Goal: Task Accomplishment & Management: Complete application form

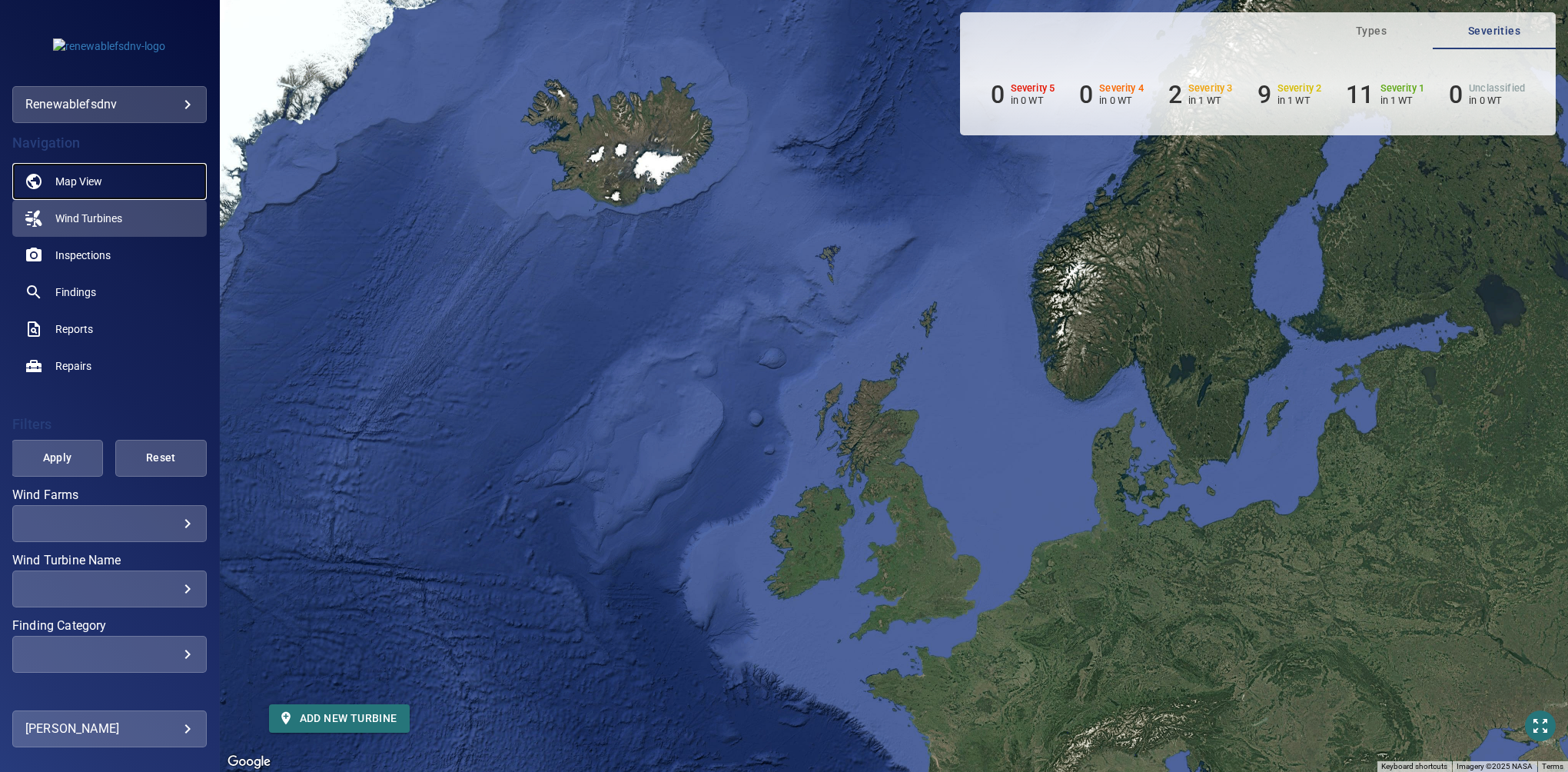
click at [88, 176] on span "Map View" at bounding box center [78, 181] width 47 height 15
click at [77, 185] on span "Map View" at bounding box center [78, 181] width 47 height 15
click at [77, 212] on span "Wind Turbines" at bounding box center [88, 218] width 67 height 15
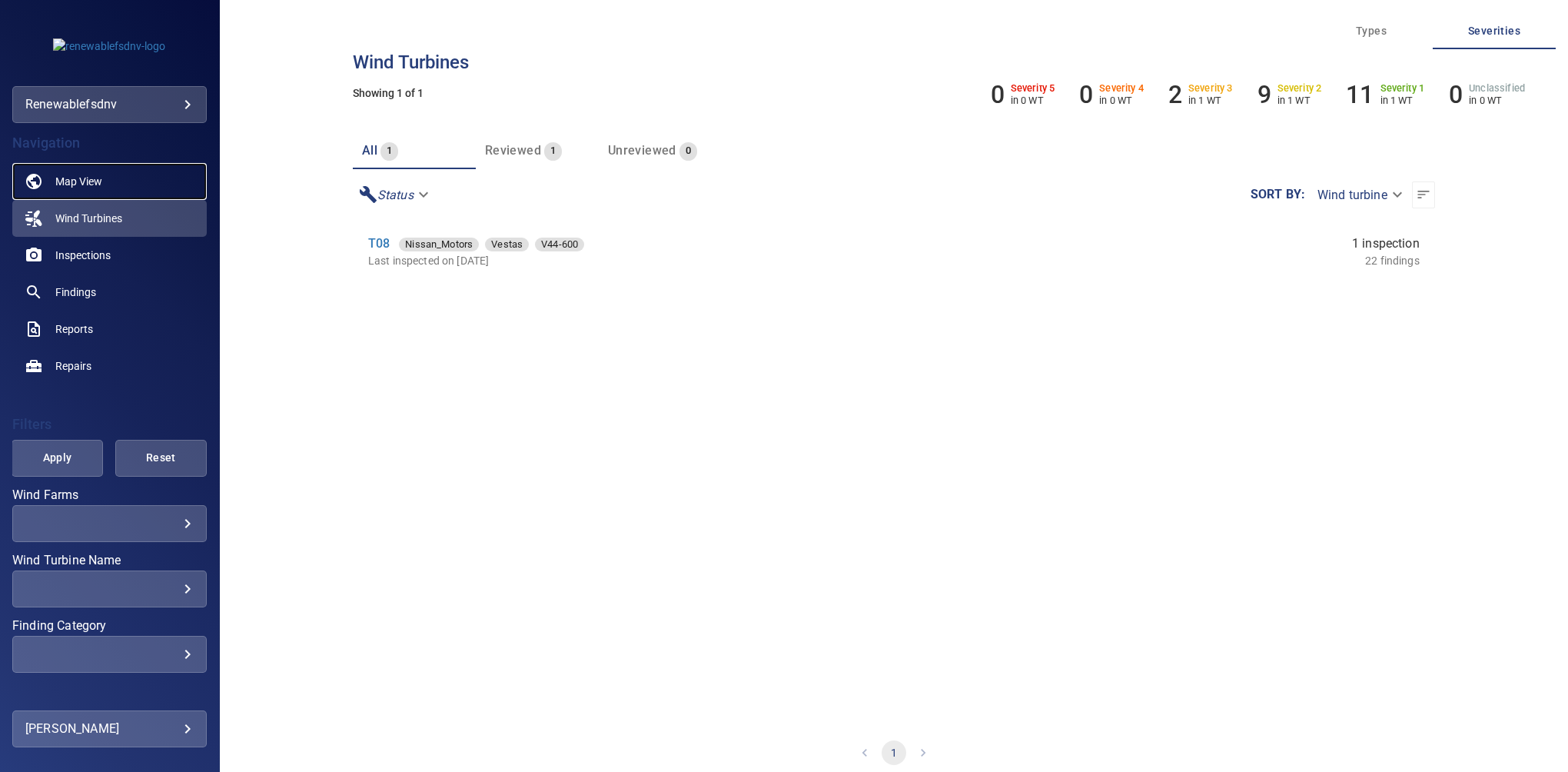
click at [82, 174] on span "Map View" at bounding box center [78, 181] width 47 height 15
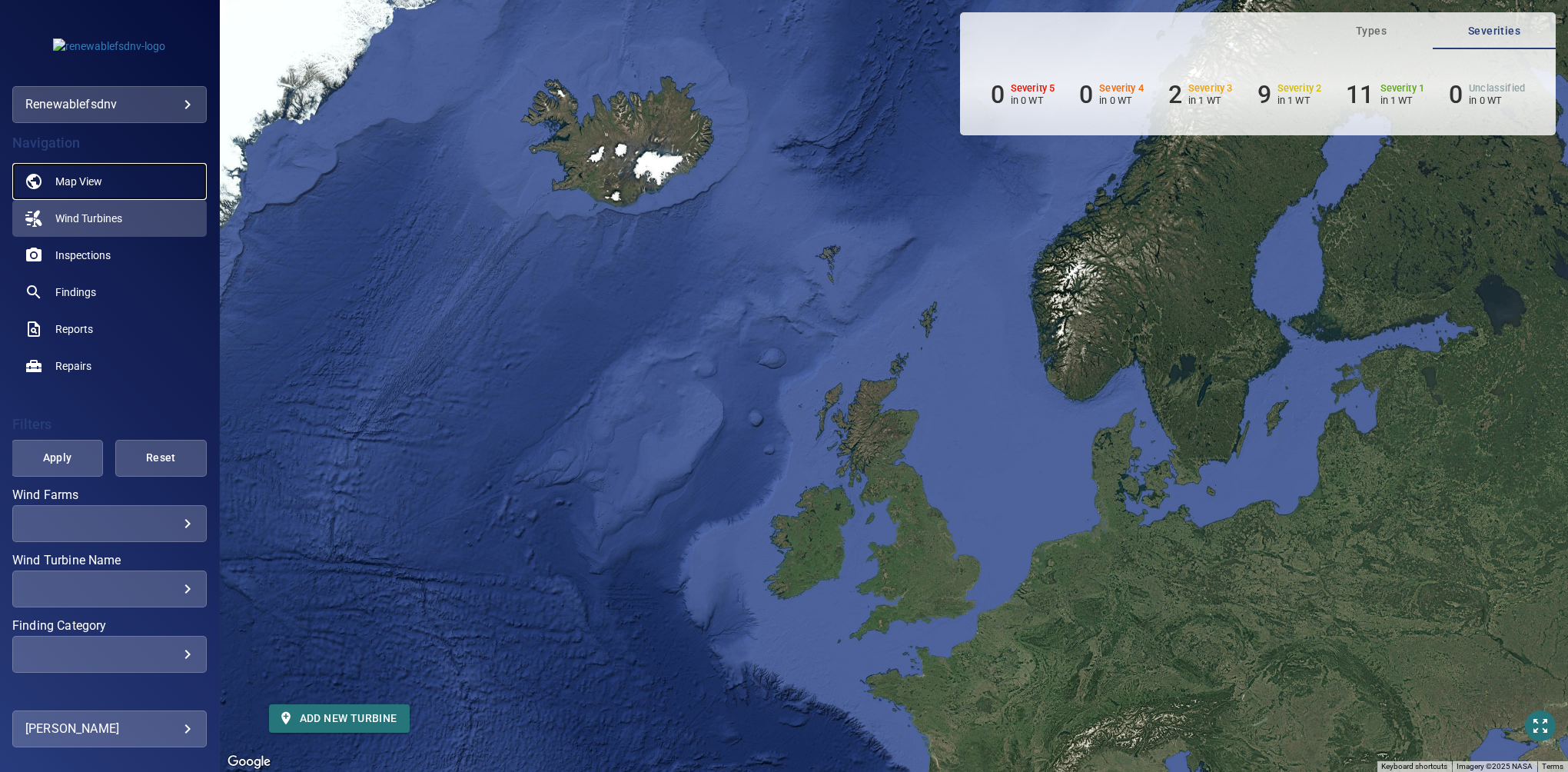
click at [82, 185] on span "Map View" at bounding box center [78, 181] width 47 height 15
click at [320, 719] on span "Add new turbine" at bounding box center [339, 719] width 116 height 20
type input "*********"
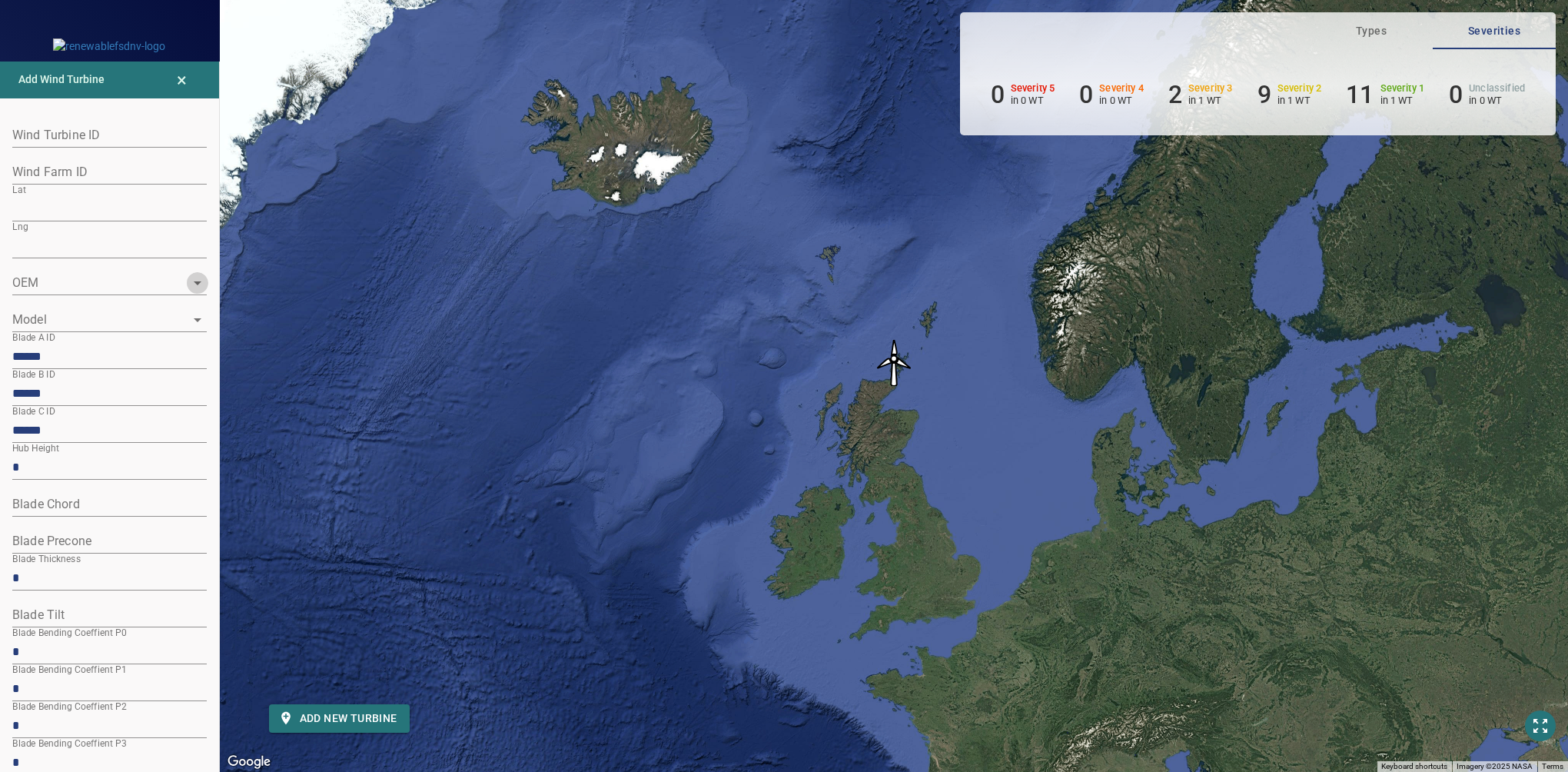
click at [188, 280] on icon "Open" at bounding box center [197, 283] width 19 height 19
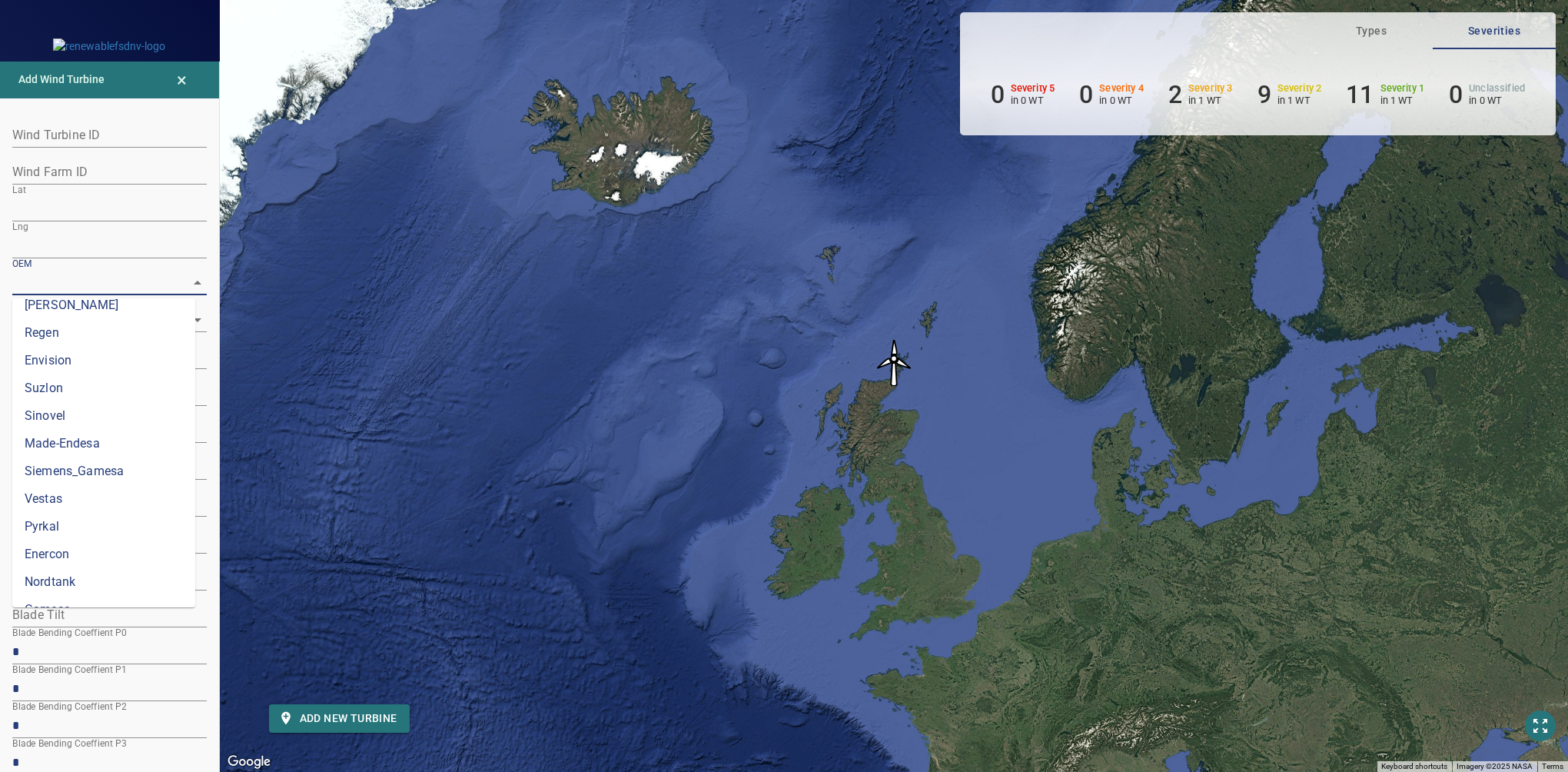
scroll to position [512, 0]
click at [63, 521] on li "Enercon" at bounding box center [104, 525] width 183 height 28
type input "*******"
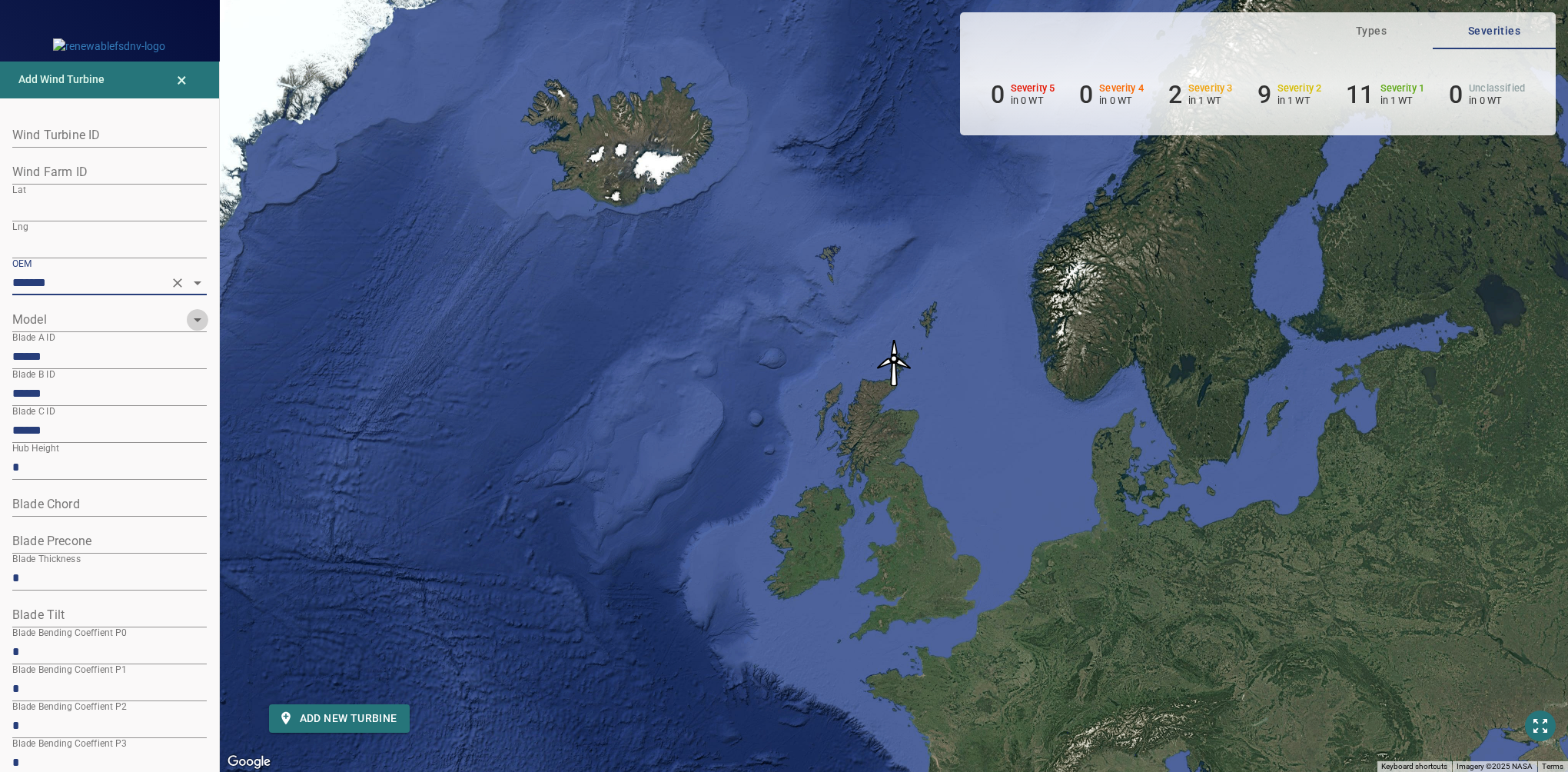
click at [193, 319] on icon "Open" at bounding box center [197, 320] width 8 height 4
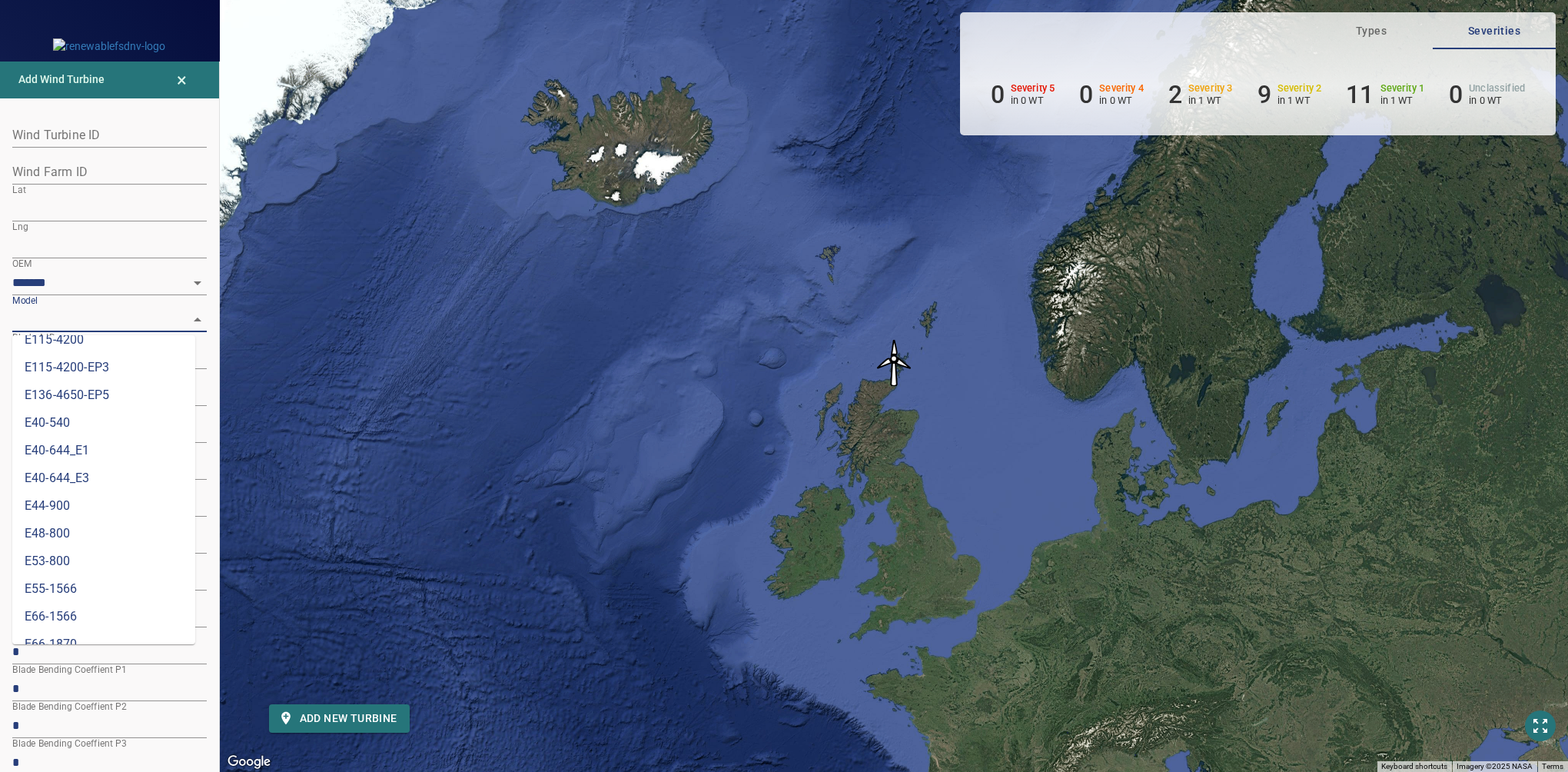
scroll to position [0, 0]
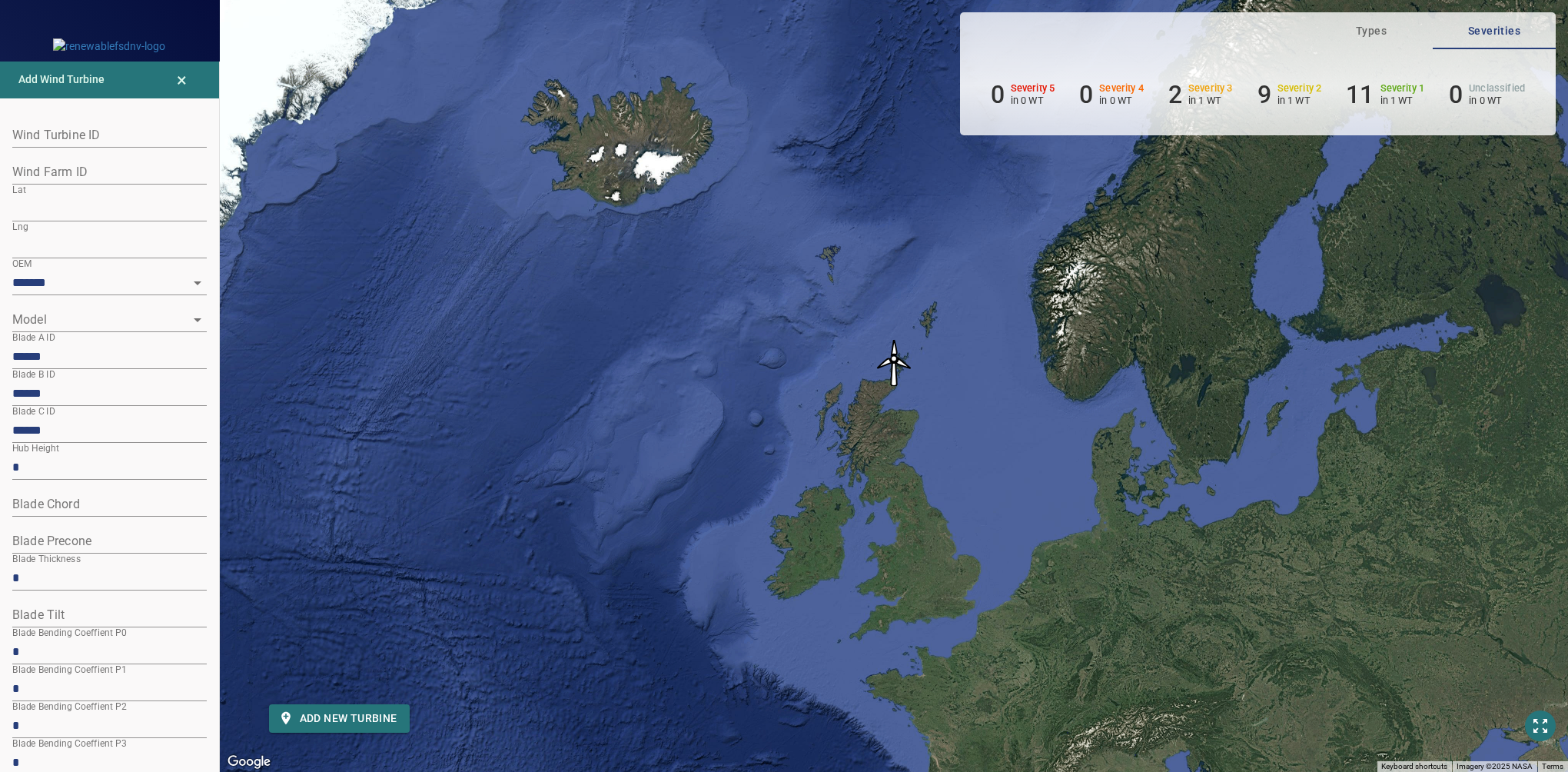
click at [419, 459] on div "To activate drag with keyboard, press Alt + Enter. Once in keyboard drag state,…" at bounding box center [894, 386] width 1348 height 772
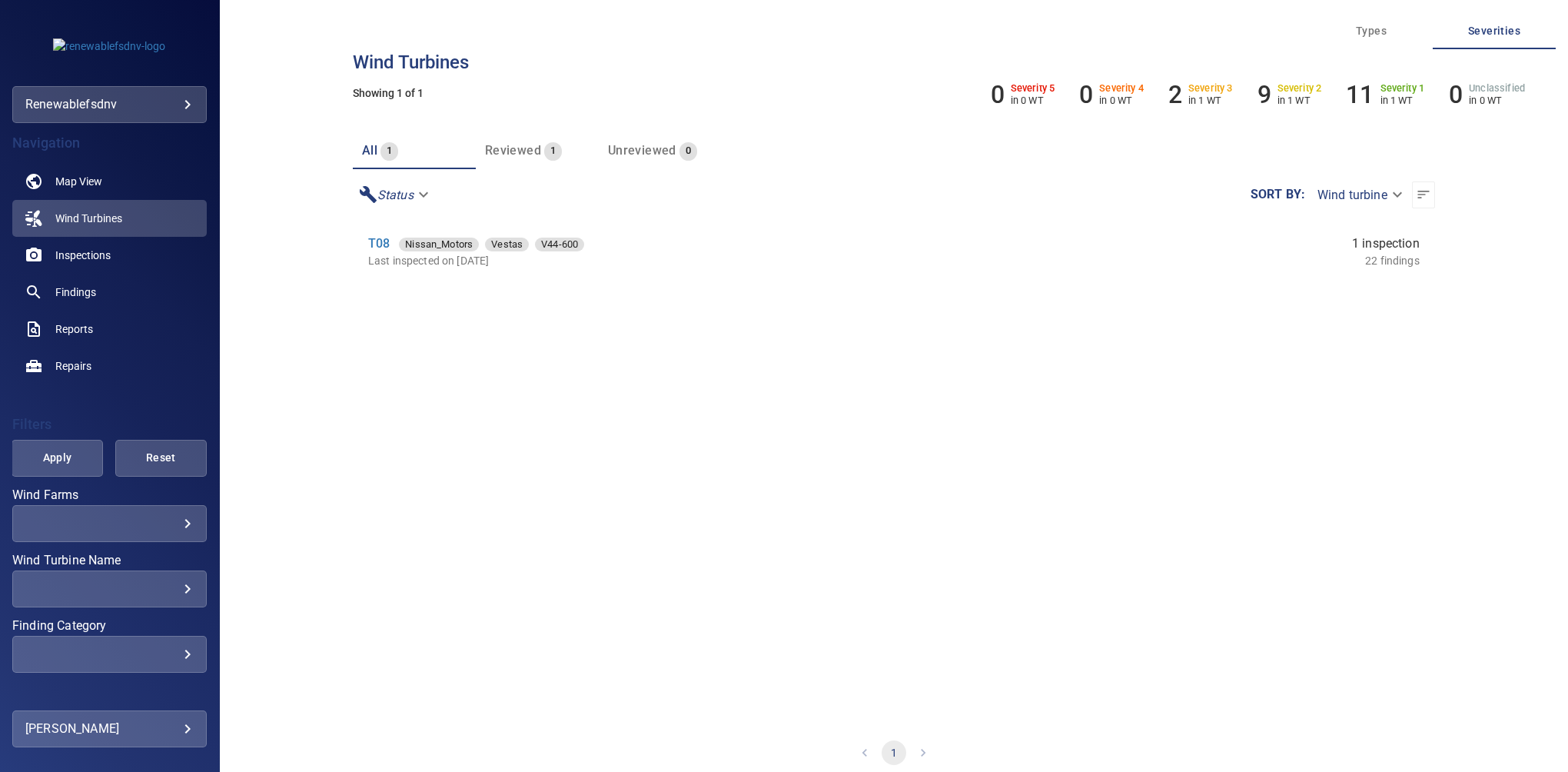
click at [146, 101] on body "**********" at bounding box center [784, 386] width 1568 height 772
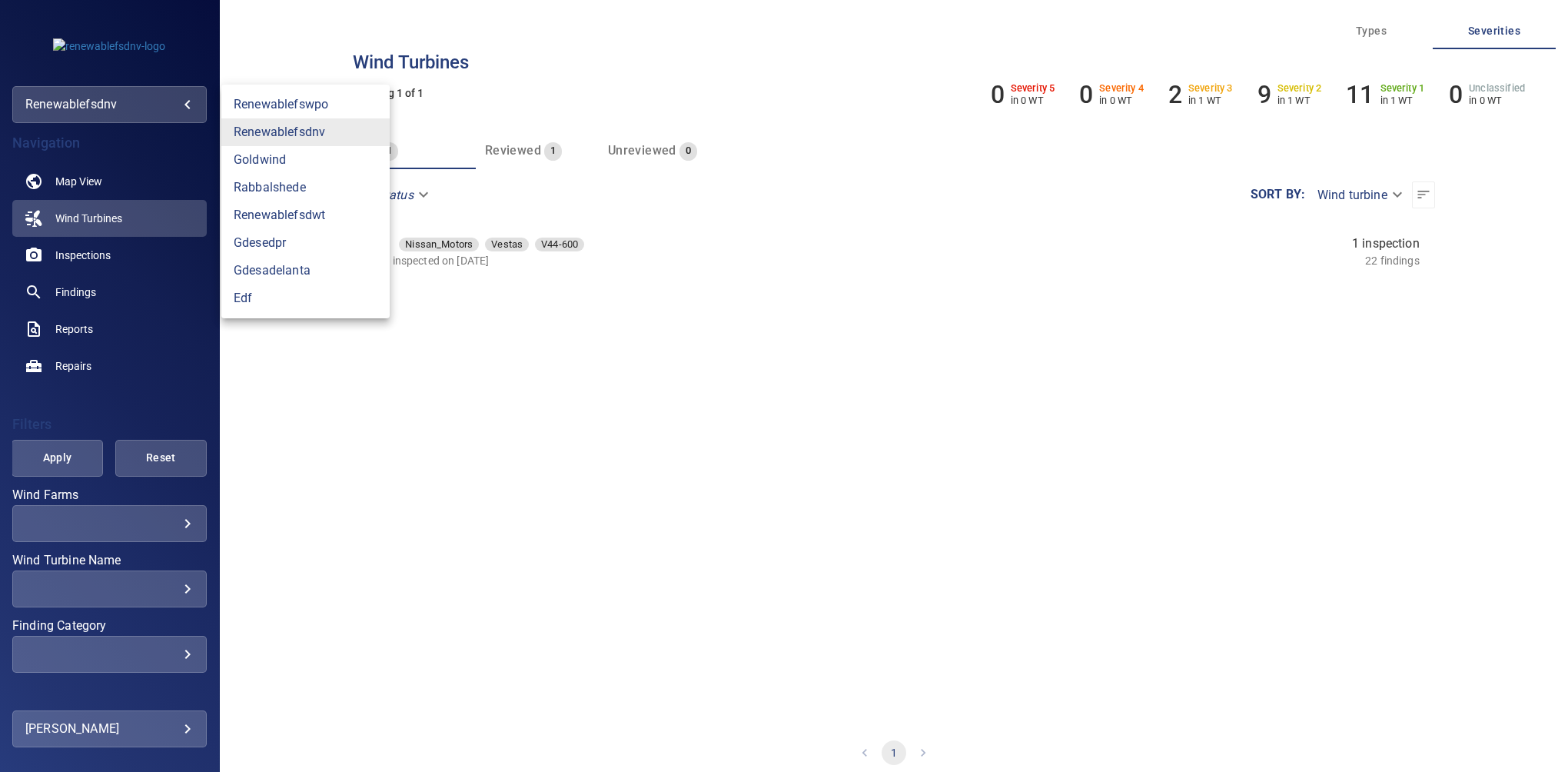
click at [101, 218] on div at bounding box center [784, 386] width 1568 height 772
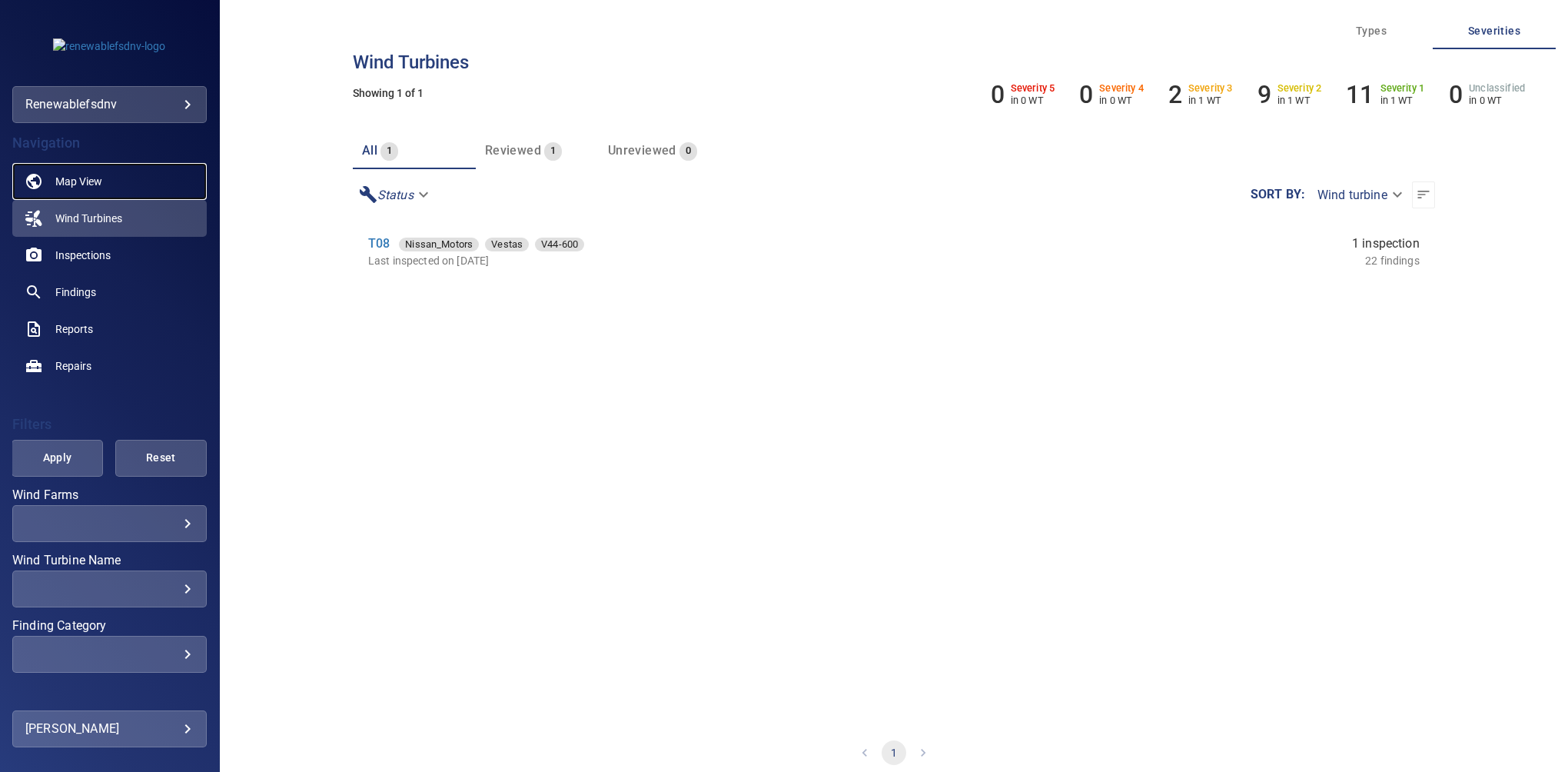
click at [86, 184] on span "Map View" at bounding box center [78, 181] width 47 height 15
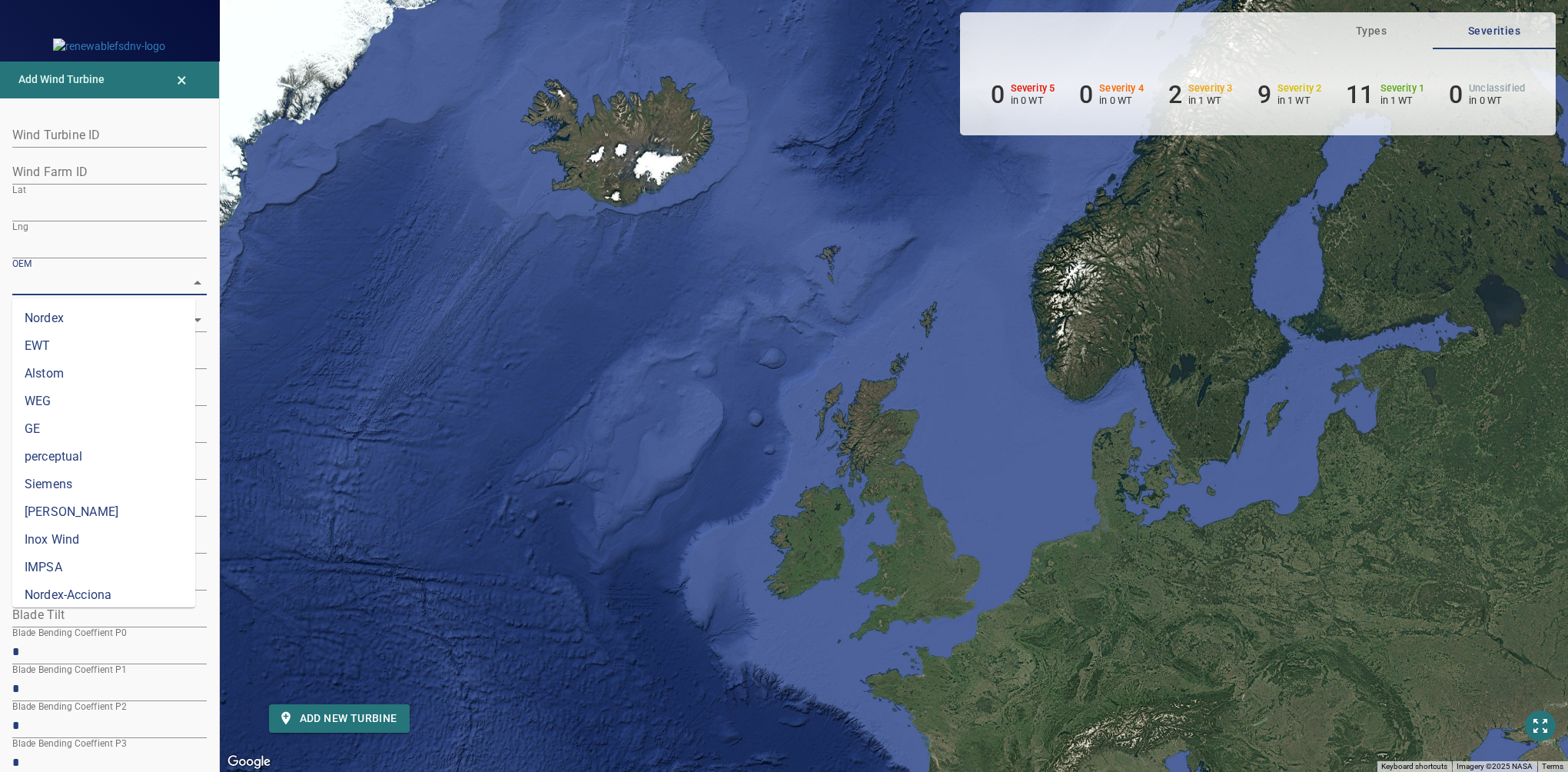
click at [126, 272] on input "OEM" at bounding box center [88, 282] width 152 height 24
click at [60, 518] on li "Enercon" at bounding box center [104, 525] width 183 height 28
type input "*******"
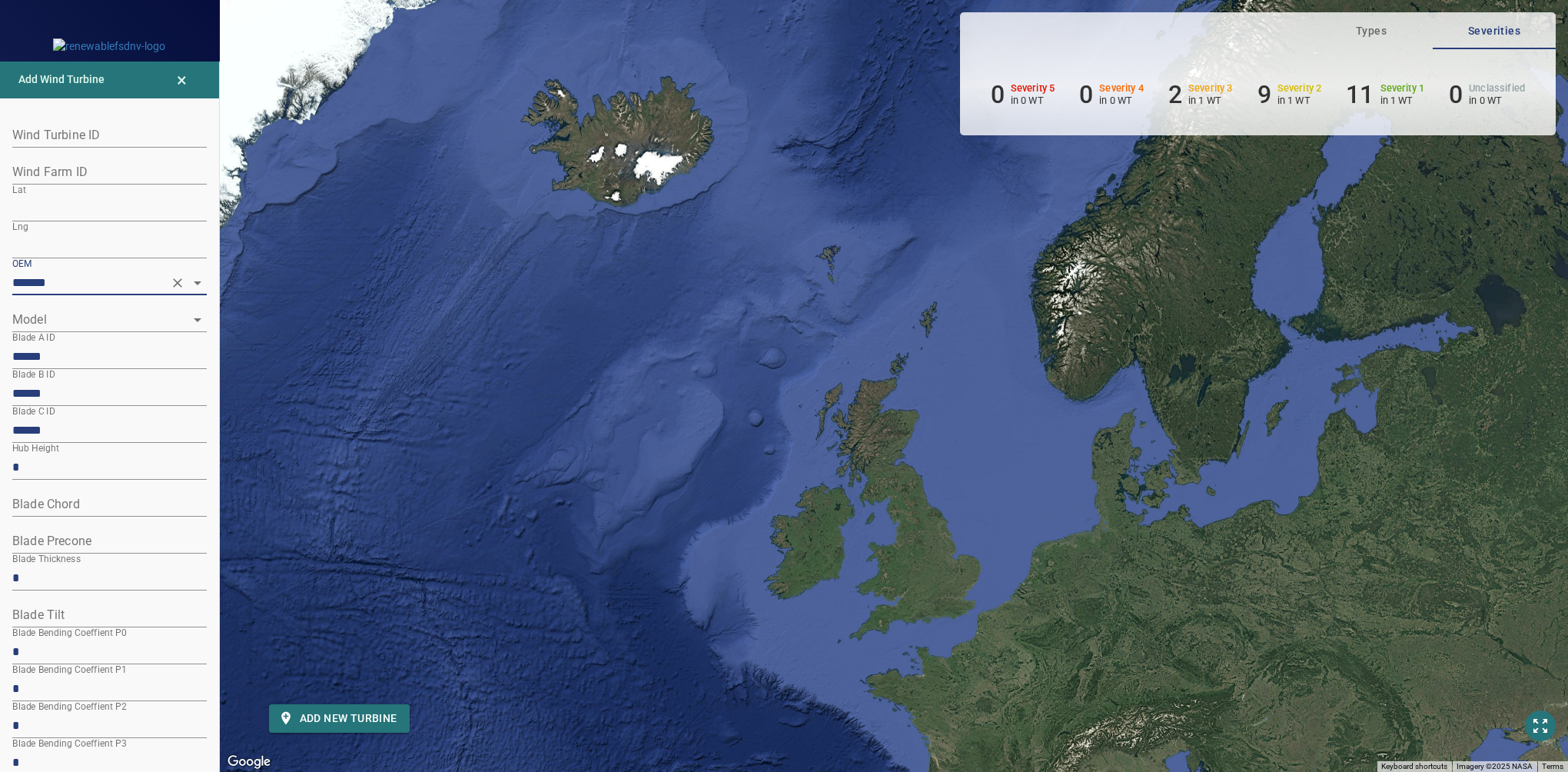
click at [153, 322] on div at bounding box center [109, 320] width 194 height 25
click at [188, 320] on icon "Open" at bounding box center [197, 319] width 19 height 19
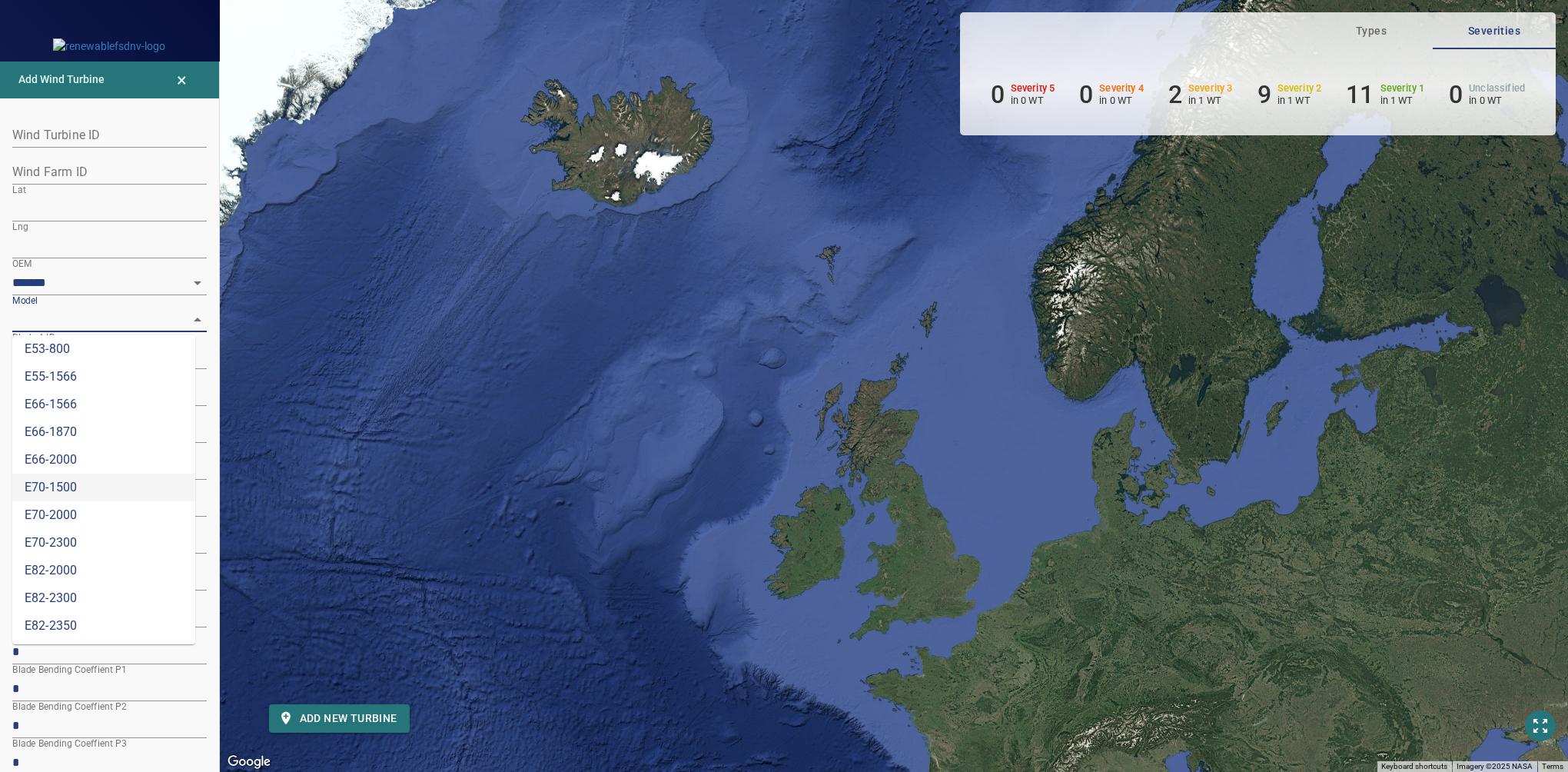
scroll to position [256, 0]
click at [51, 319] on input "Model" at bounding box center [88, 319] width 152 height 24
